Goal: Transaction & Acquisition: Purchase product/service

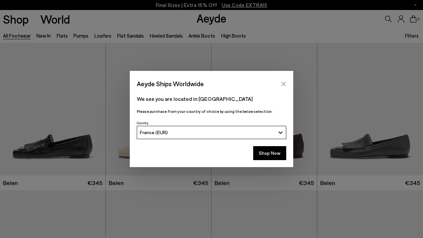
click at [282, 85] on icon "Close" at bounding box center [283, 84] width 4 height 4
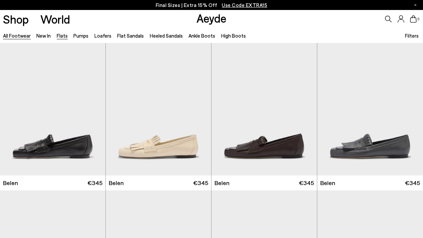
click at [64, 37] on link "Flats" at bounding box center [62, 36] width 11 height 6
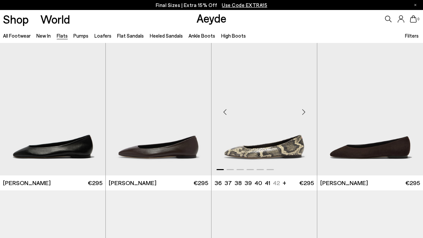
click at [257, 128] on img "1 / 6" at bounding box center [263, 109] width 105 height 132
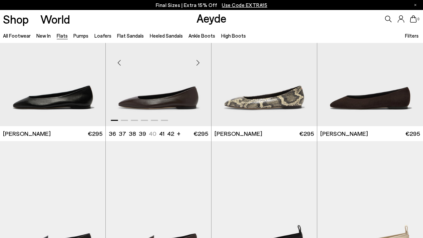
scroll to position [95, 0]
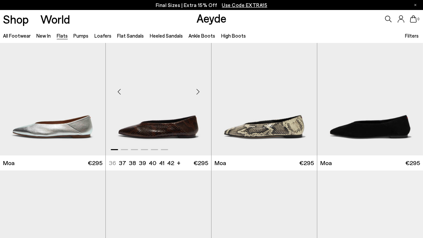
scroll to position [905, 0]
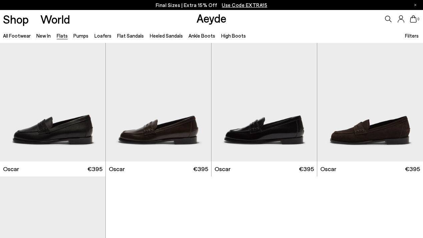
scroll to position [3080, 0]
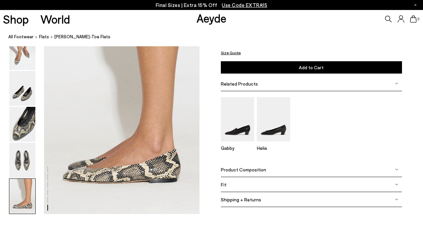
scroll to position [1078, 0]
